Goal: Task Accomplishment & Management: Complete application form

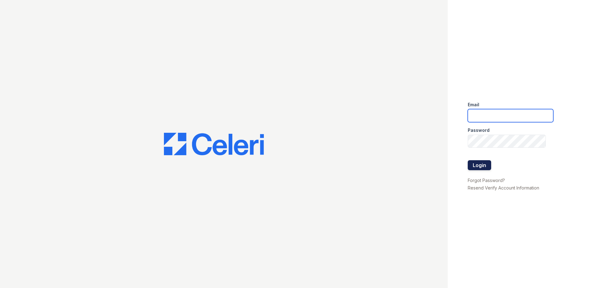
type input "[EMAIL_ADDRESS][DOMAIN_NAME]"
click at [482, 166] on button "Login" at bounding box center [479, 165] width 23 height 10
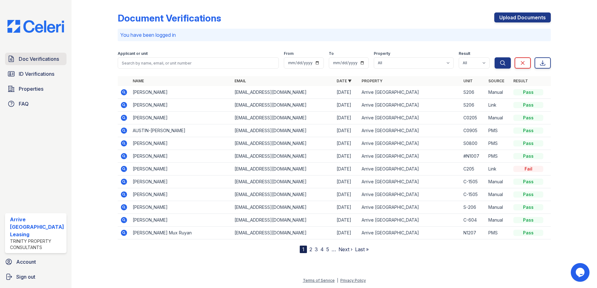
click at [45, 59] on span "Doc Verifications" at bounding box center [39, 58] width 40 height 7
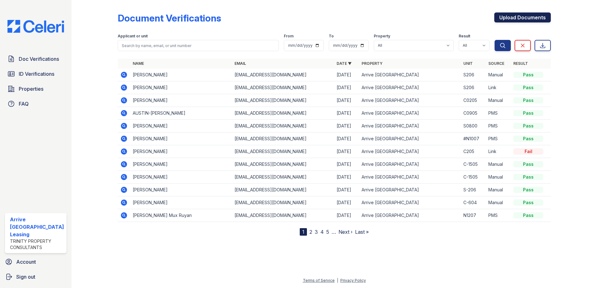
click at [529, 19] on link "Upload Documents" at bounding box center [522, 17] width 57 height 10
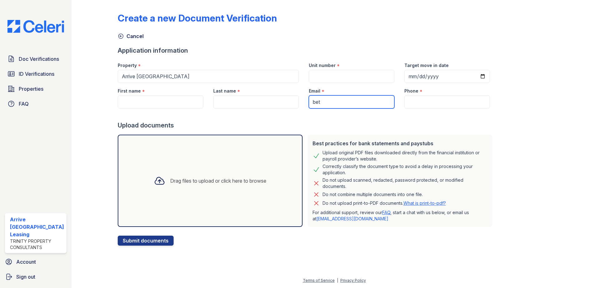
type input "[EMAIL_ADDRESS][DOMAIN_NAME]"
type input "S206"
type input "[DATE]"
type input "Maria"
type input "Deza"
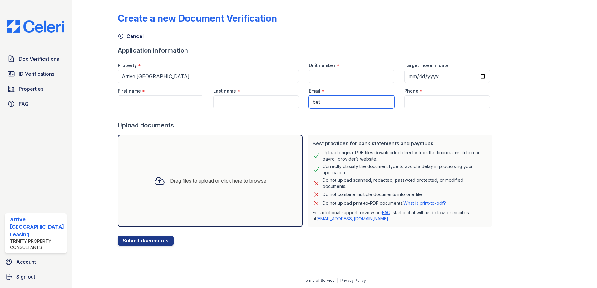
type input "(301) 792-9508"
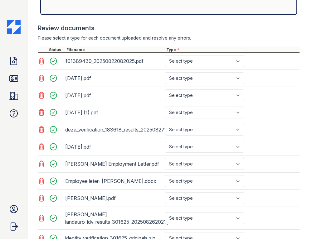
scroll to position [227, 0]
